Goal: Information Seeking & Learning: Check status

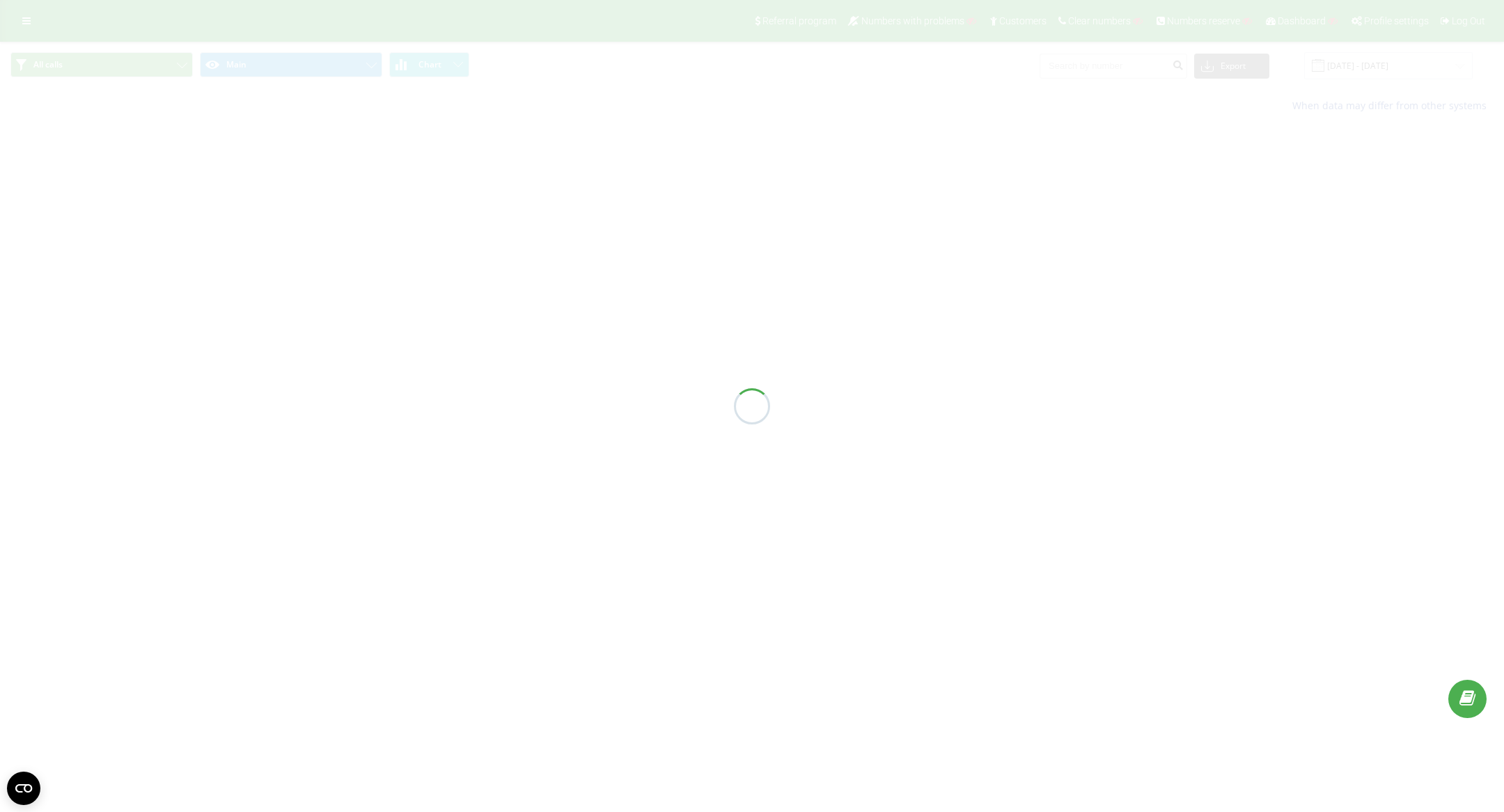
click at [1121, 66] on div at bounding box center [752, 406] width 1504 height 812
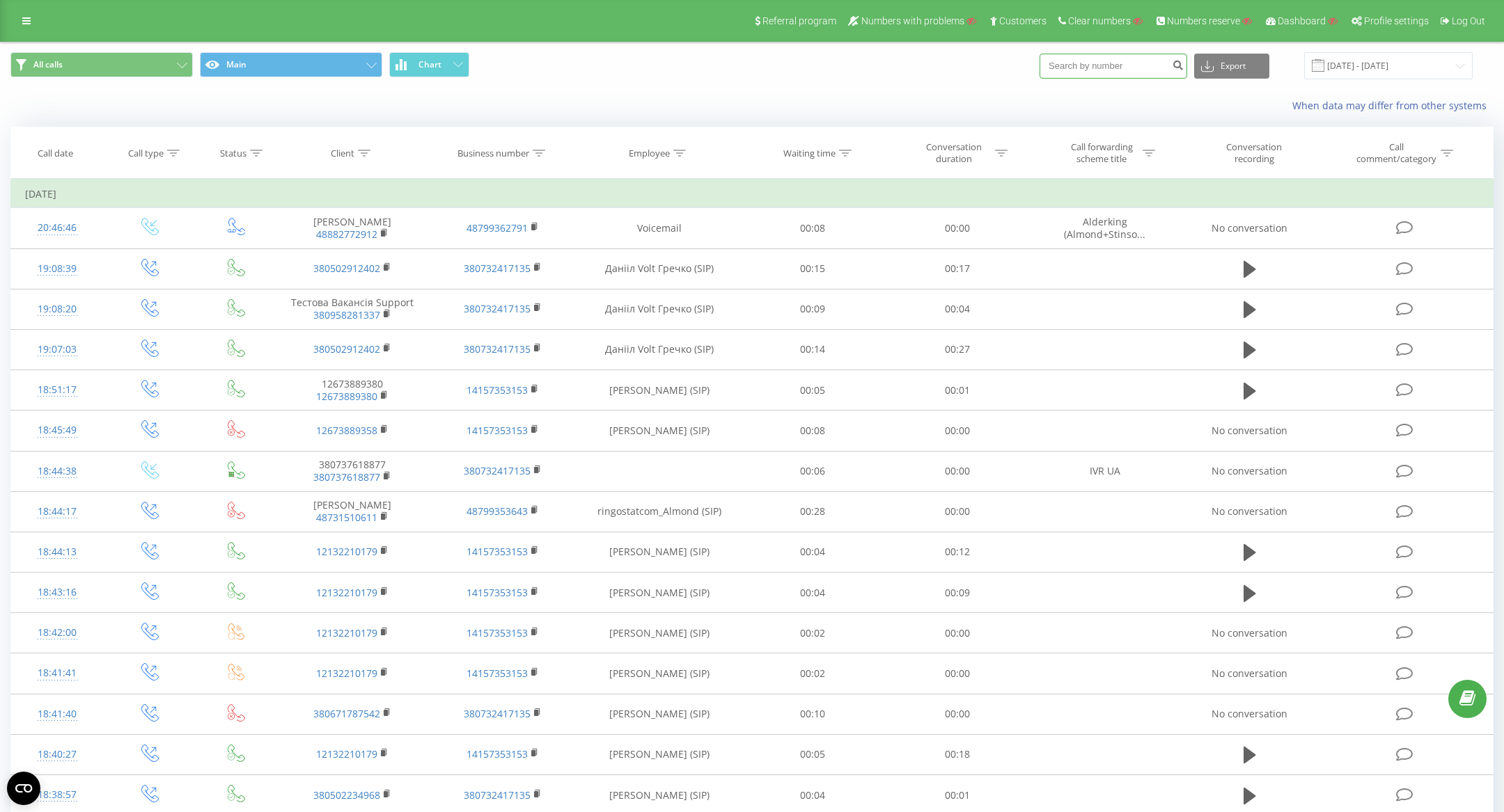
click at [1121, 66] on input at bounding box center [1113, 66] width 147 height 25
paste input "48570672036"
type input "48570672036"
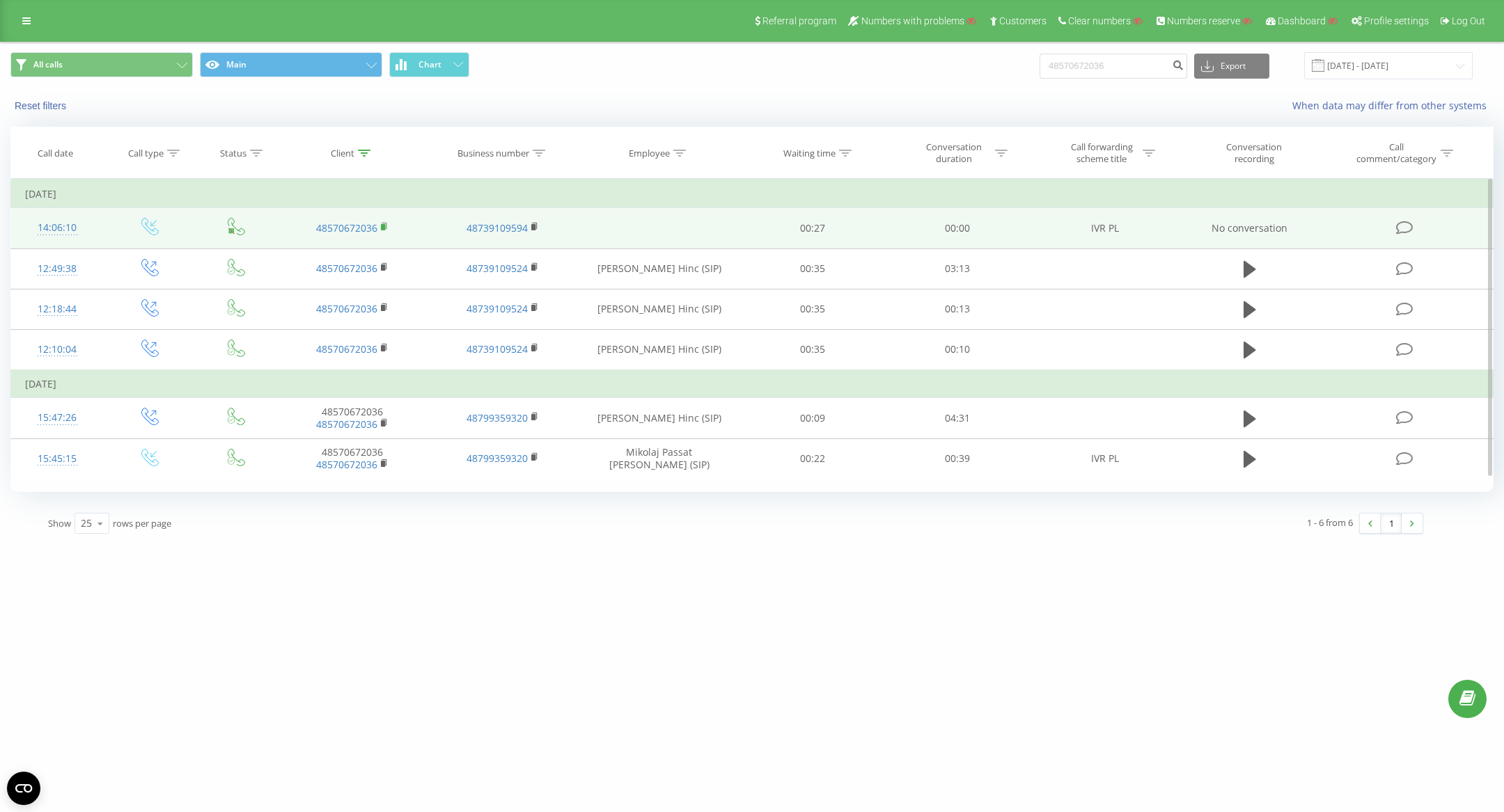
click at [383, 226] on rect at bounding box center [382, 227] width 4 height 6
